Goal: Transaction & Acquisition: Purchase product/service

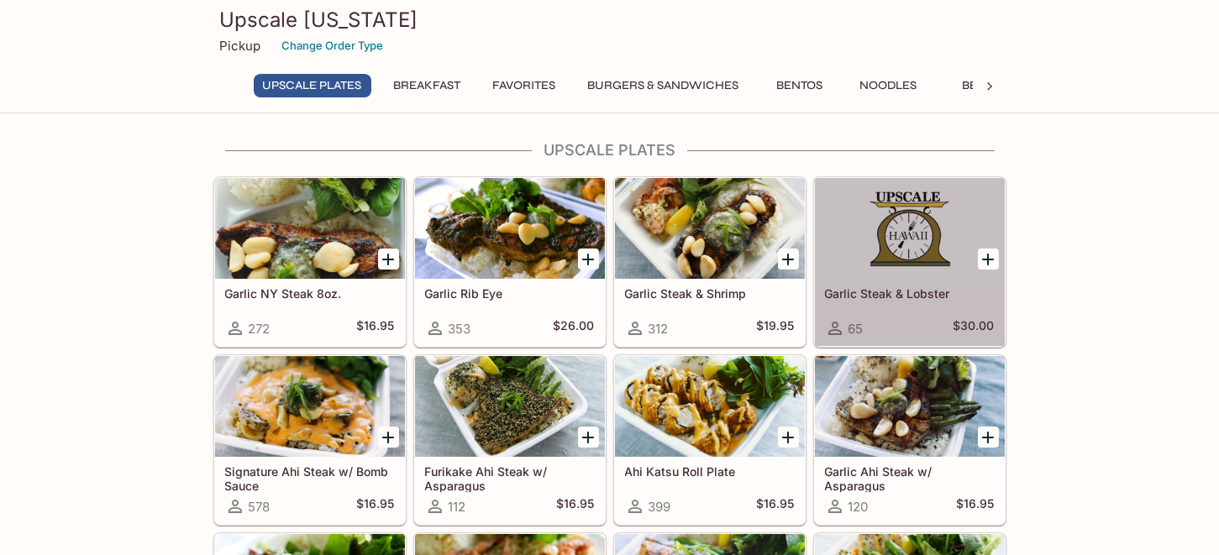
click at [927, 231] on div at bounding box center [910, 228] width 190 height 101
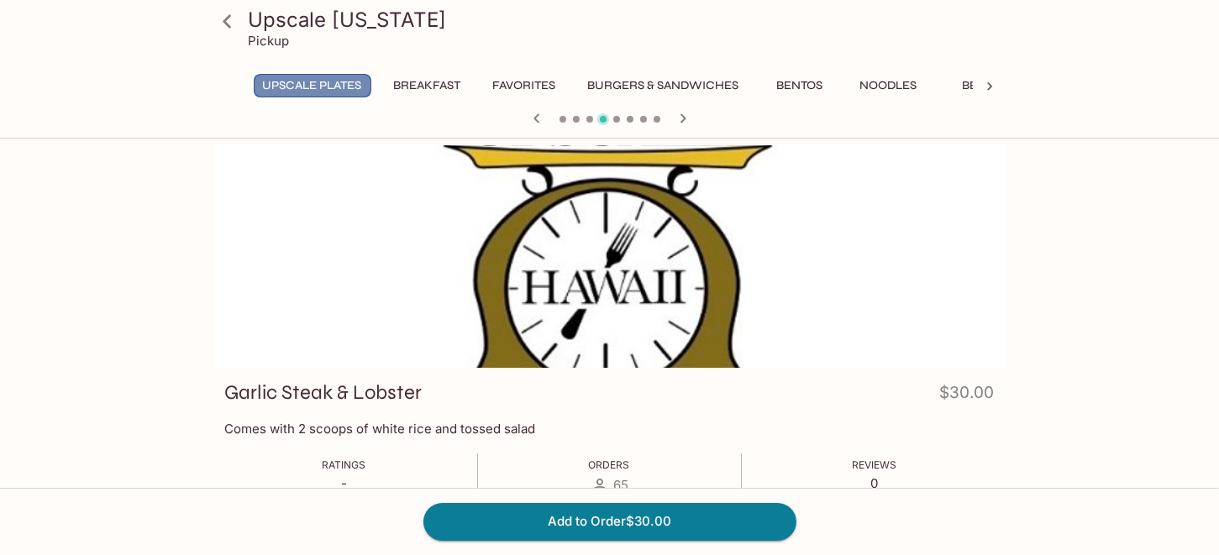
click at [318, 82] on button "UPSCALE Plates" at bounding box center [313, 86] width 118 height 24
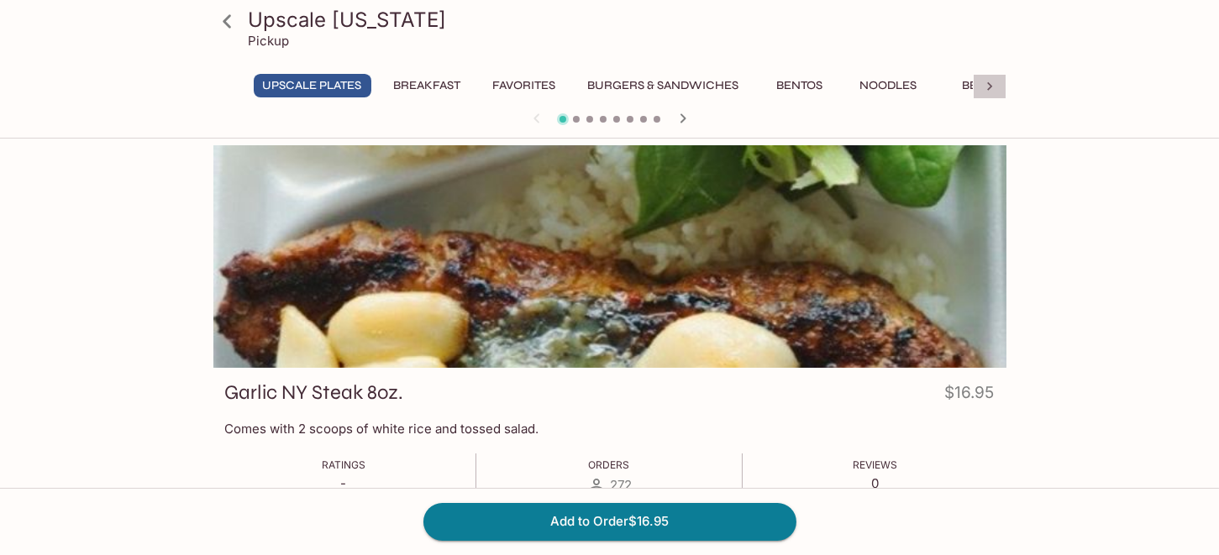
click at [989, 91] on icon at bounding box center [989, 86] width 17 height 17
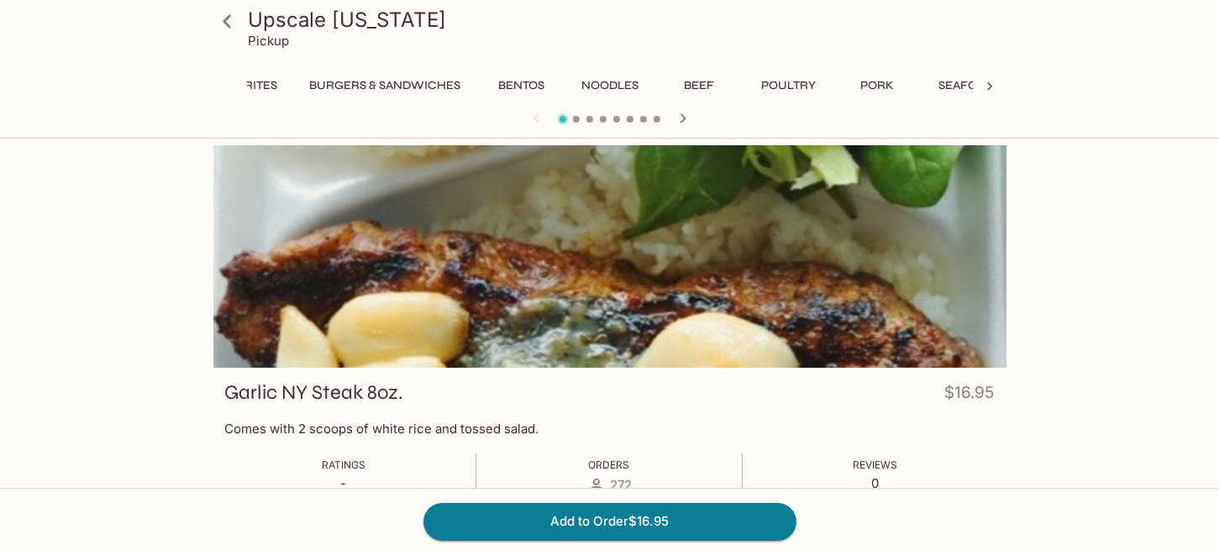
scroll to position [0, 491]
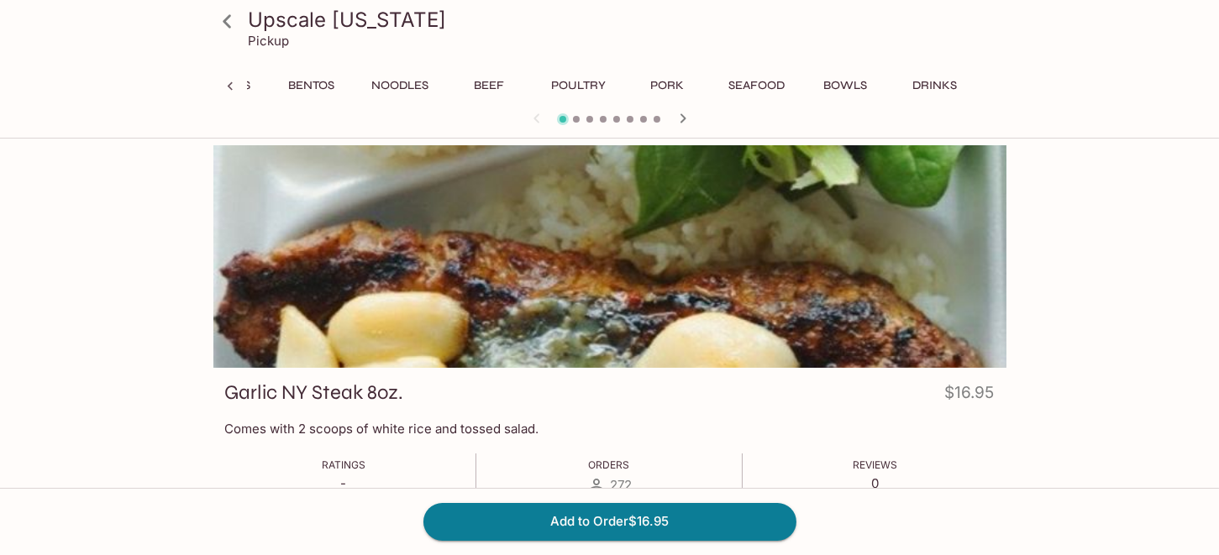
click at [490, 82] on button "Beef" at bounding box center [490, 86] width 76 height 24
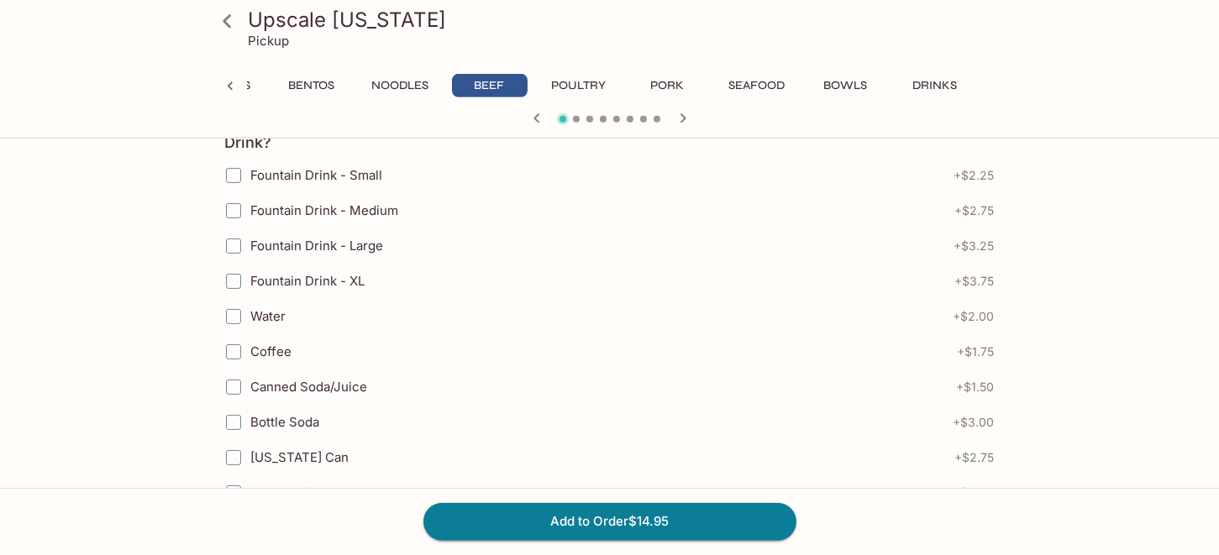
scroll to position [647, 0]
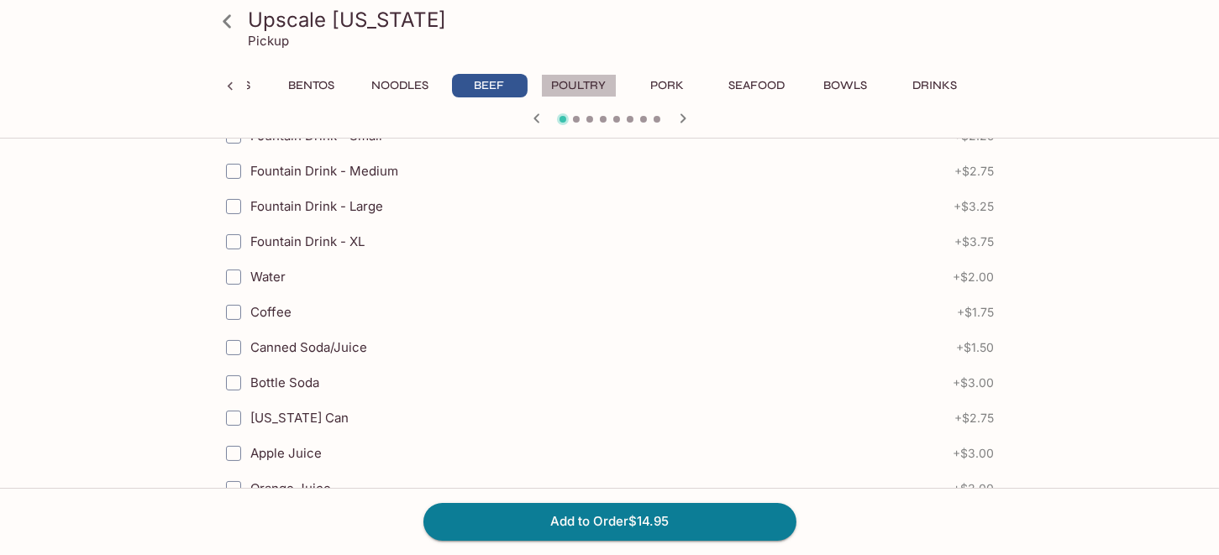
click at [585, 80] on button "Poultry" at bounding box center [579, 86] width 76 height 24
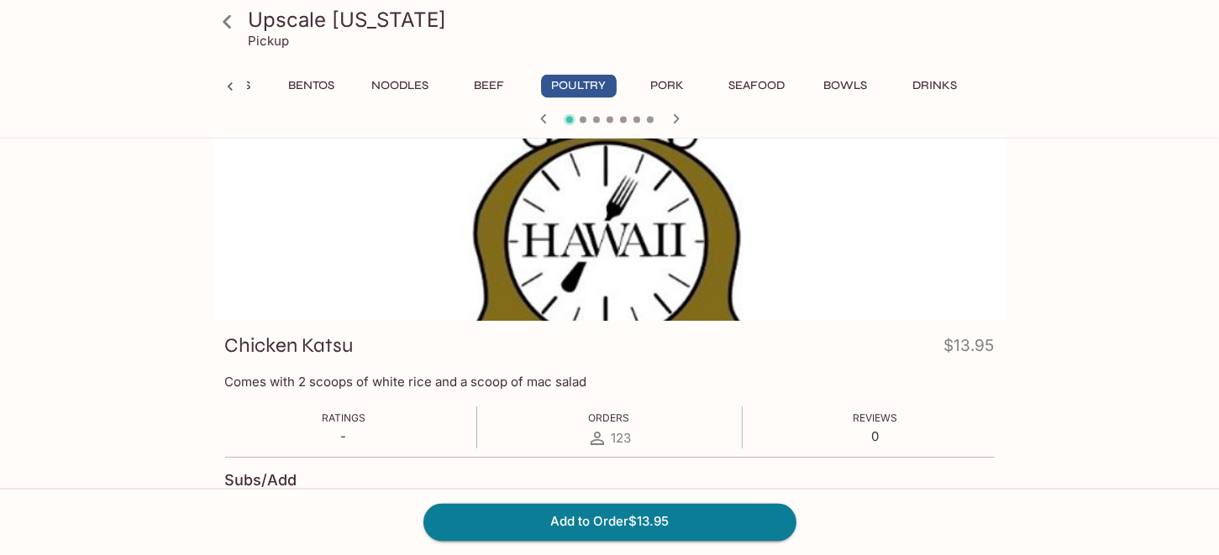
scroll to position [0, 0]
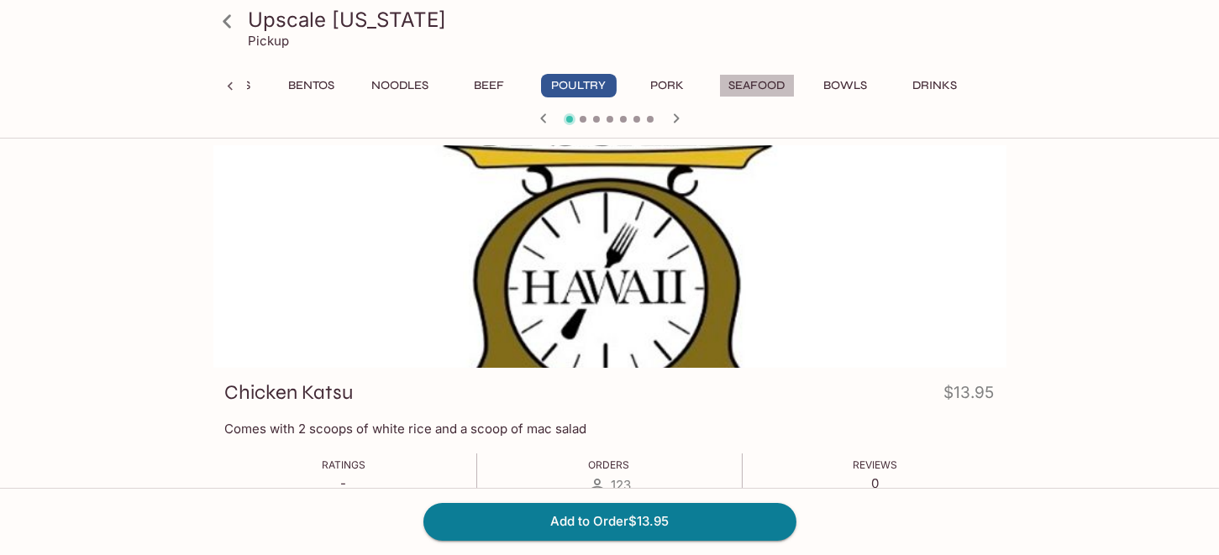
click at [745, 86] on button "Seafood" at bounding box center [757, 86] width 76 height 24
click at [228, 87] on icon at bounding box center [229, 86] width 5 height 8
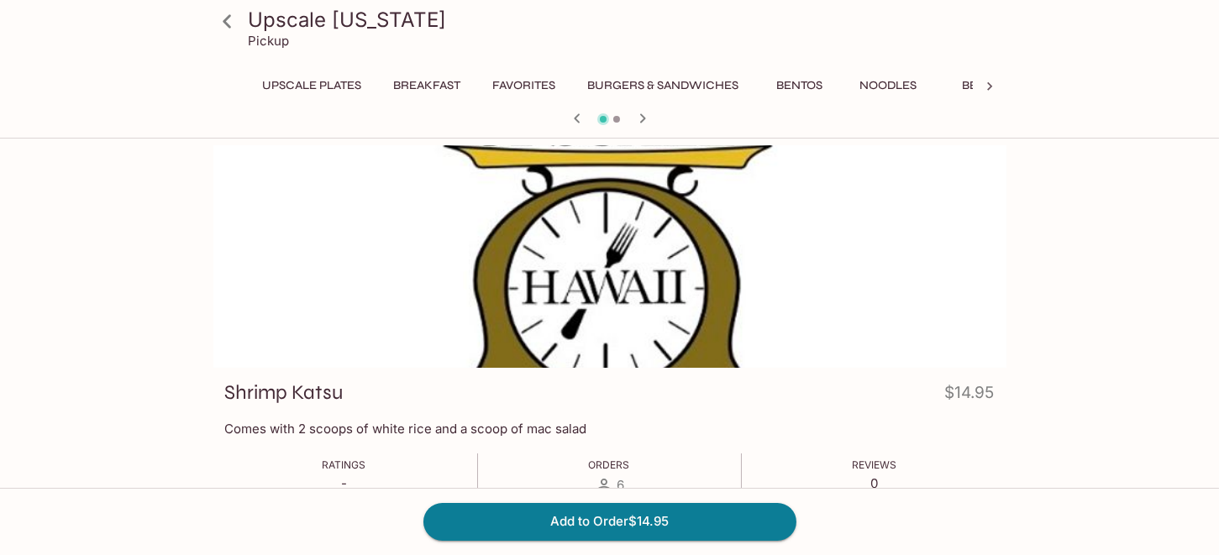
click at [276, 30] on h3 "Upscale [US_STATE]" at bounding box center [624, 20] width 751 height 26
